Goal: Task Accomplishment & Management: Manage account settings

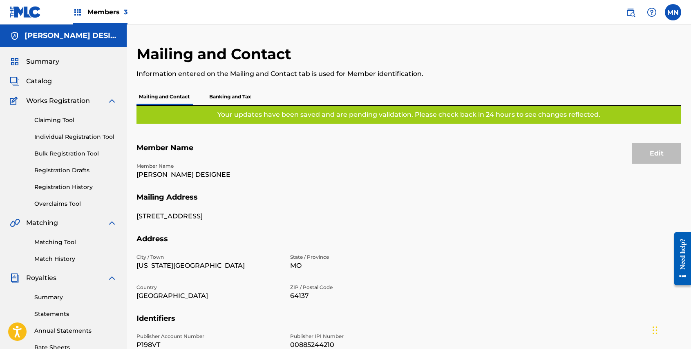
click at [22, 10] on img at bounding box center [25, 12] width 31 height 12
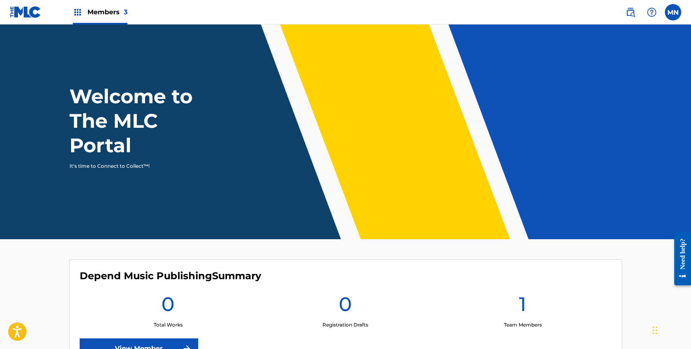
click at [127, 9] on span "3" at bounding box center [126, 12] width 4 height 8
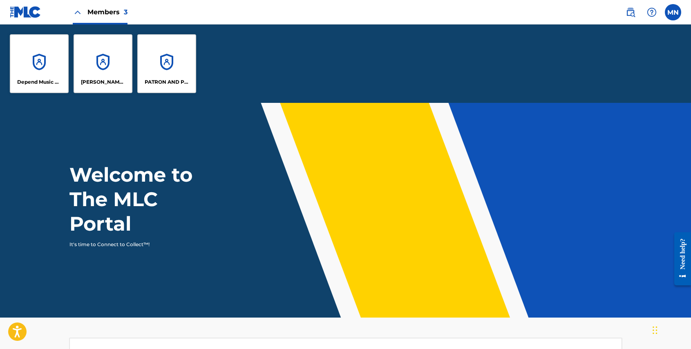
click at [109, 65] on div "[PERSON_NAME] DESIGNEE" at bounding box center [103, 63] width 59 height 59
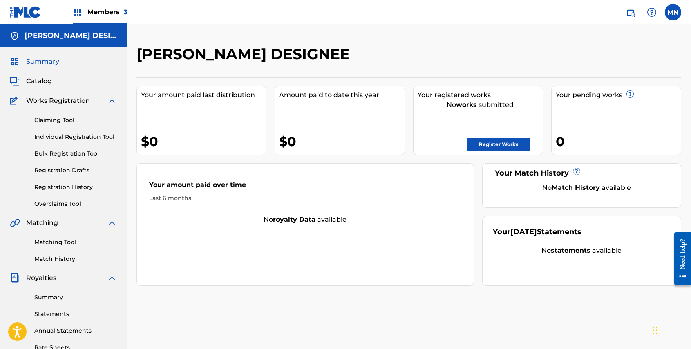
scroll to position [157, 0]
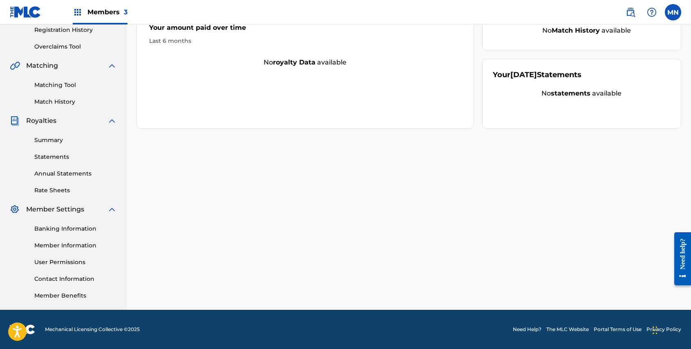
click at [65, 244] on link "Member Information" at bounding box center [75, 245] width 83 height 9
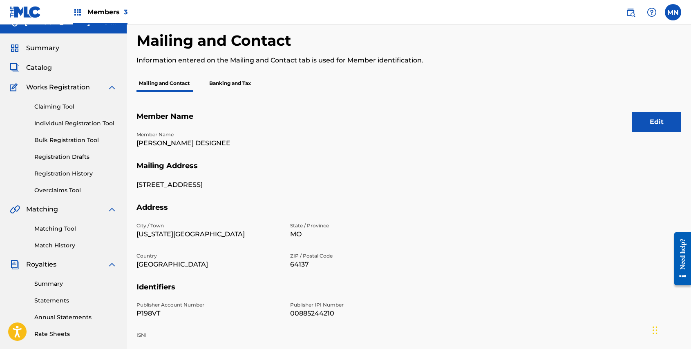
scroll to position [157, 0]
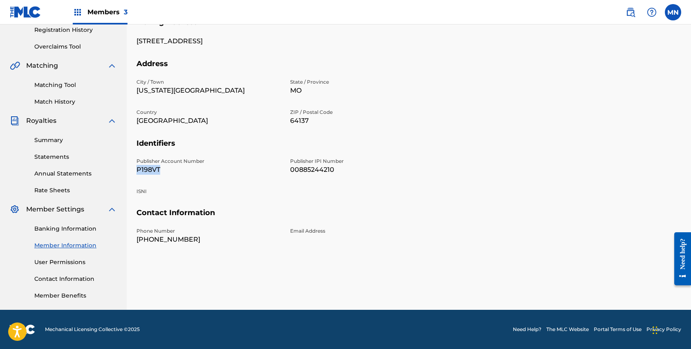
drag, startPoint x: 164, startPoint y: 167, endPoint x: 133, endPoint y: 165, distance: 31.5
click at [133, 165] on div "Mailing and Contact Information entered on the Mailing and Contact tab is used …" at bounding box center [409, 99] width 564 height 422
